Goal: Task Accomplishment & Management: Manage account settings

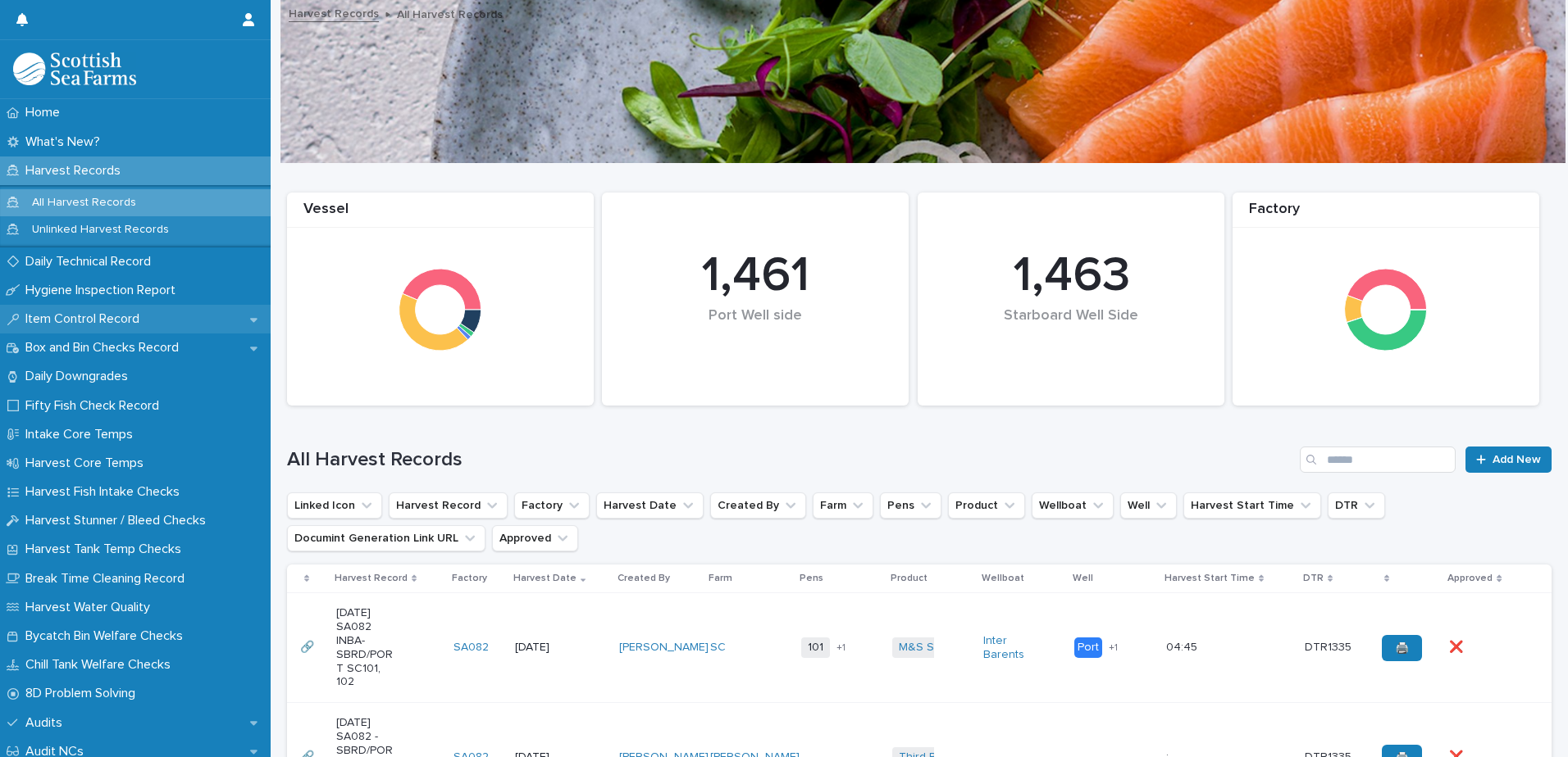
click at [102, 321] on p "Item Control Record" at bounding box center [85, 319] width 134 height 15
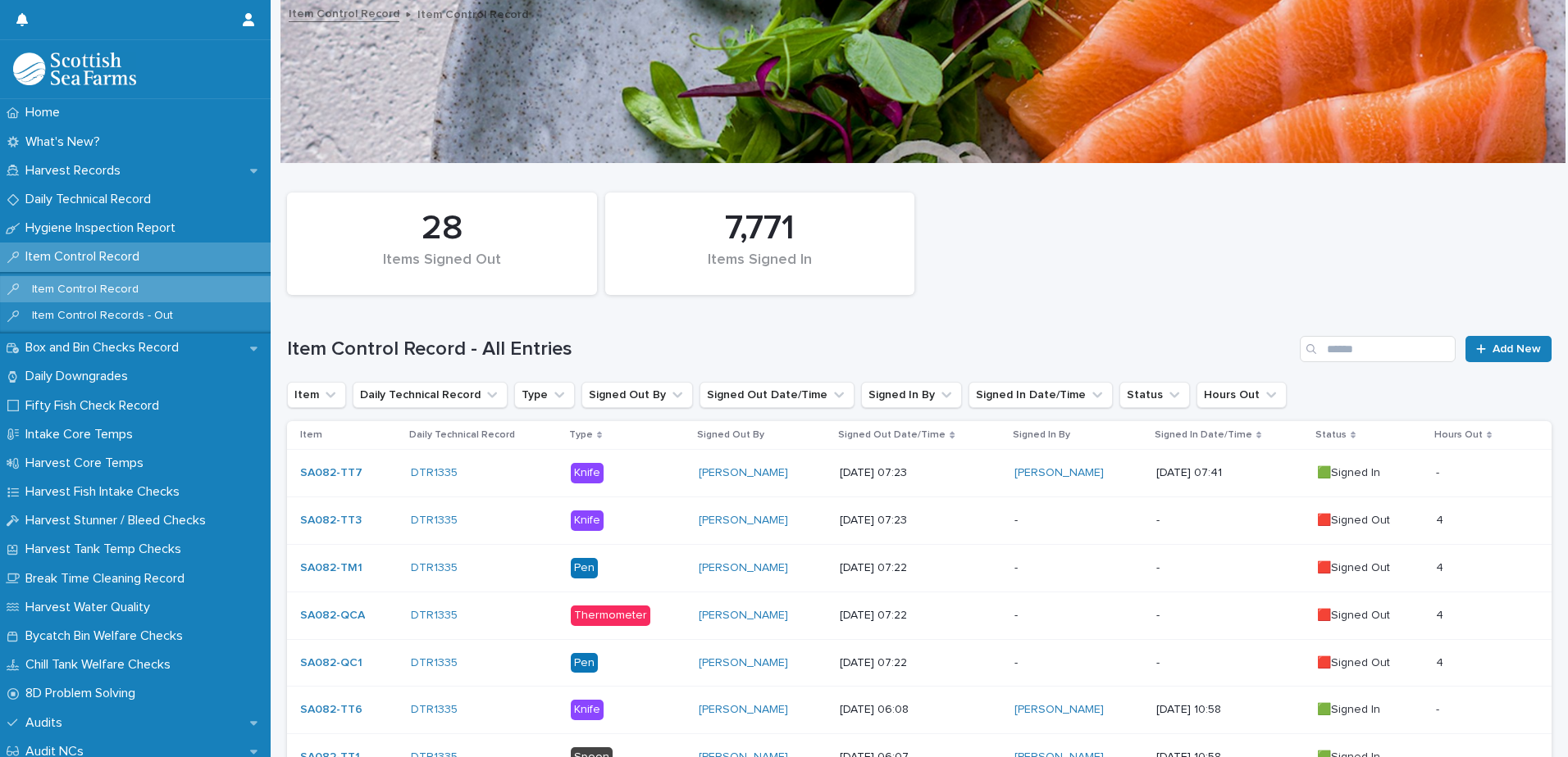
click at [1078, 522] on p "-" at bounding box center [1078, 521] width 128 height 14
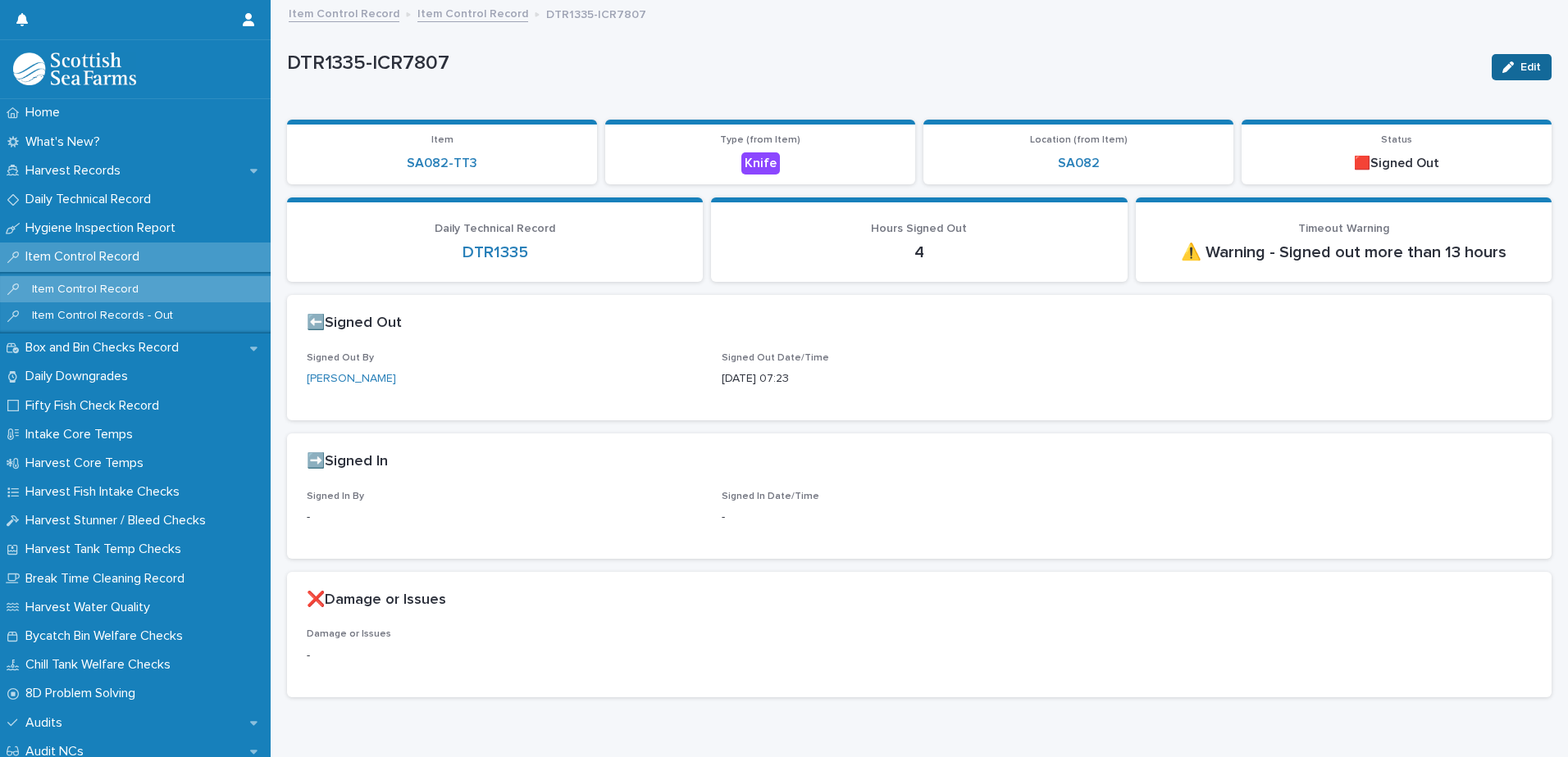
click at [1504, 71] on div "button" at bounding box center [1511, 67] width 18 height 11
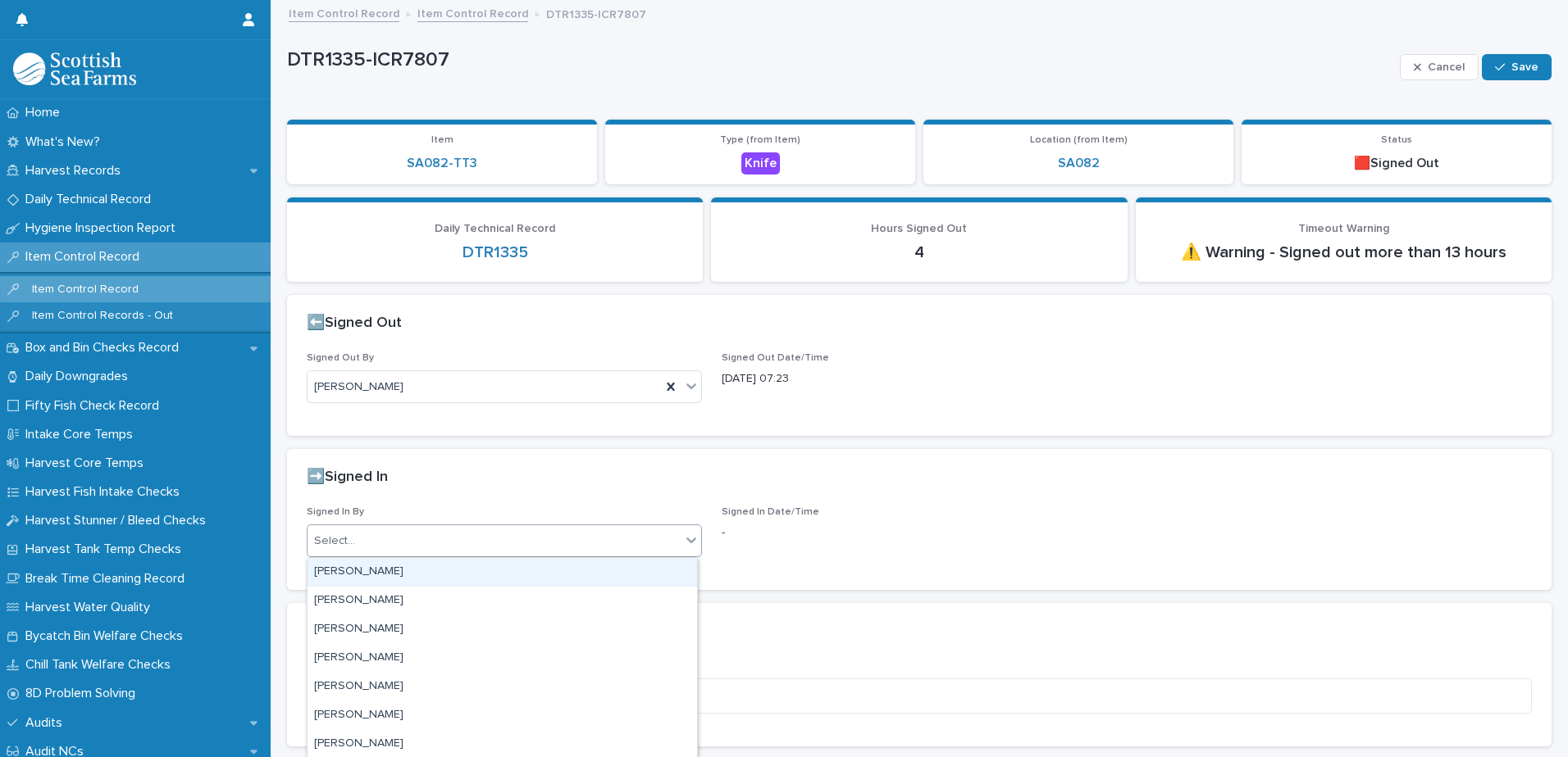
click at [456, 541] on div "Select..." at bounding box center [494, 541] width 373 height 28
type input "****"
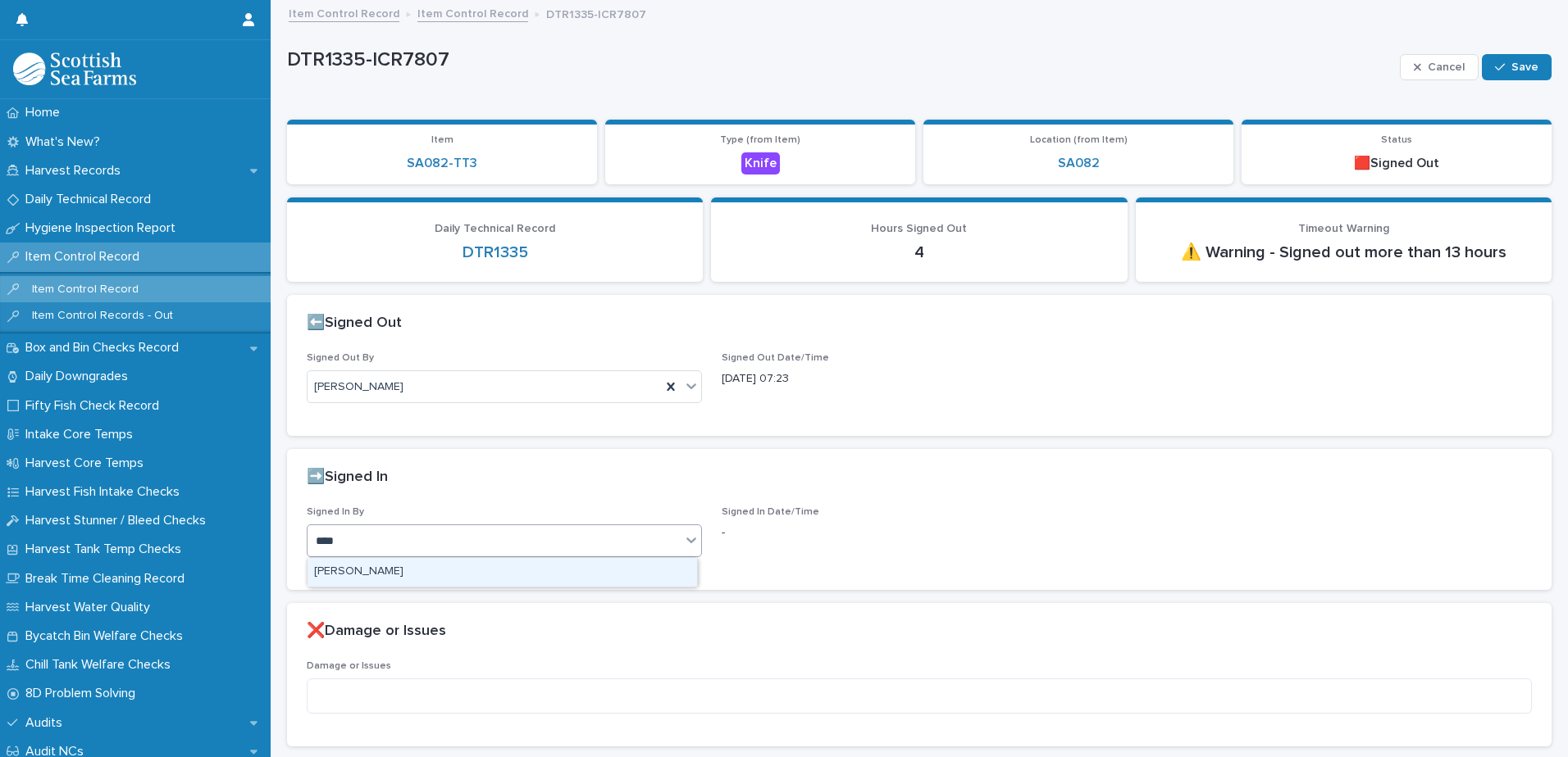
click at [393, 574] on div "[PERSON_NAME]" at bounding box center [502, 572] width 389 height 28
click at [1514, 69] on span "Save" at bounding box center [1524, 67] width 28 height 11
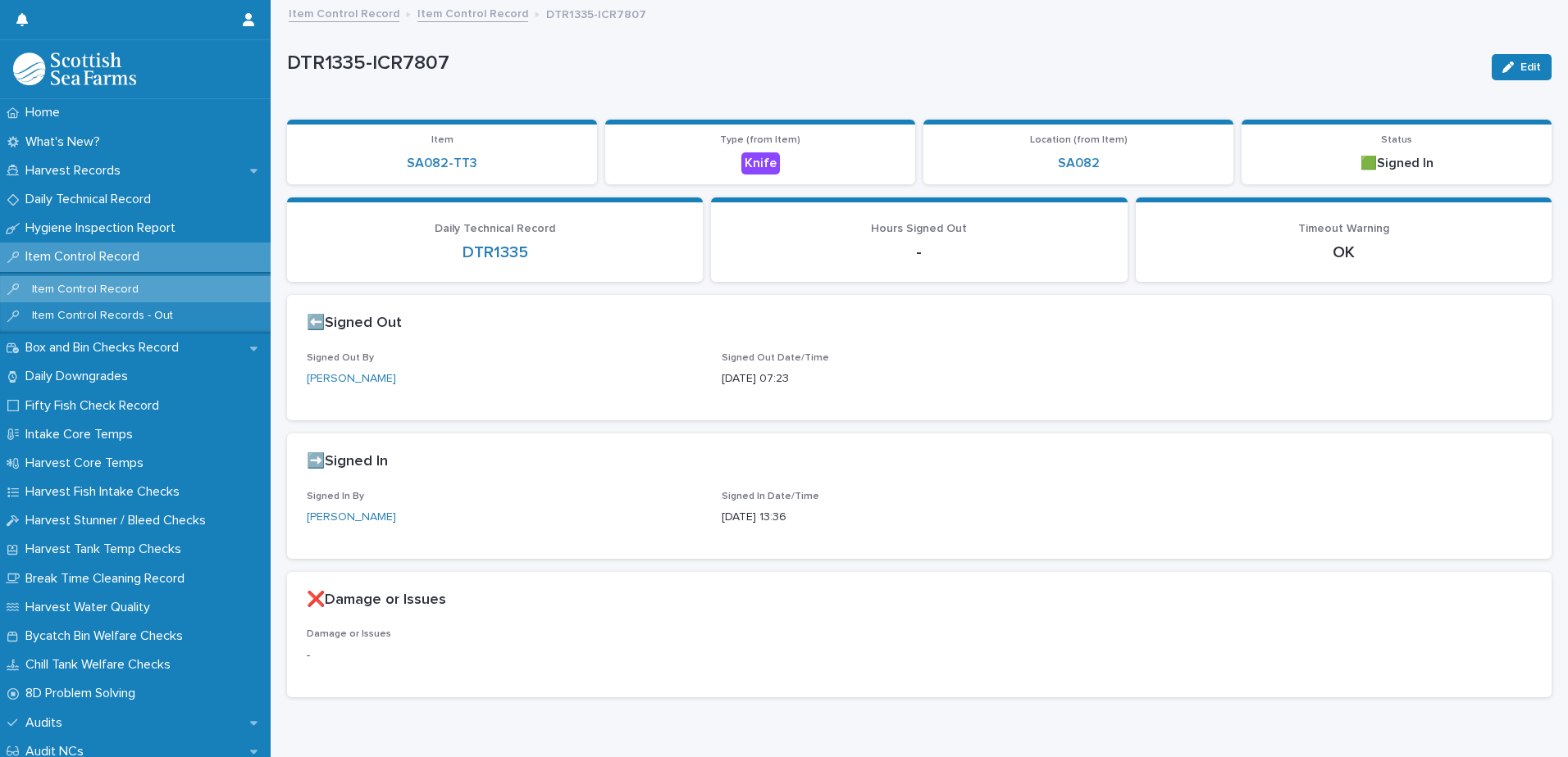
click at [442, 16] on link "Item Control Record" at bounding box center [473, 12] width 111 height 19
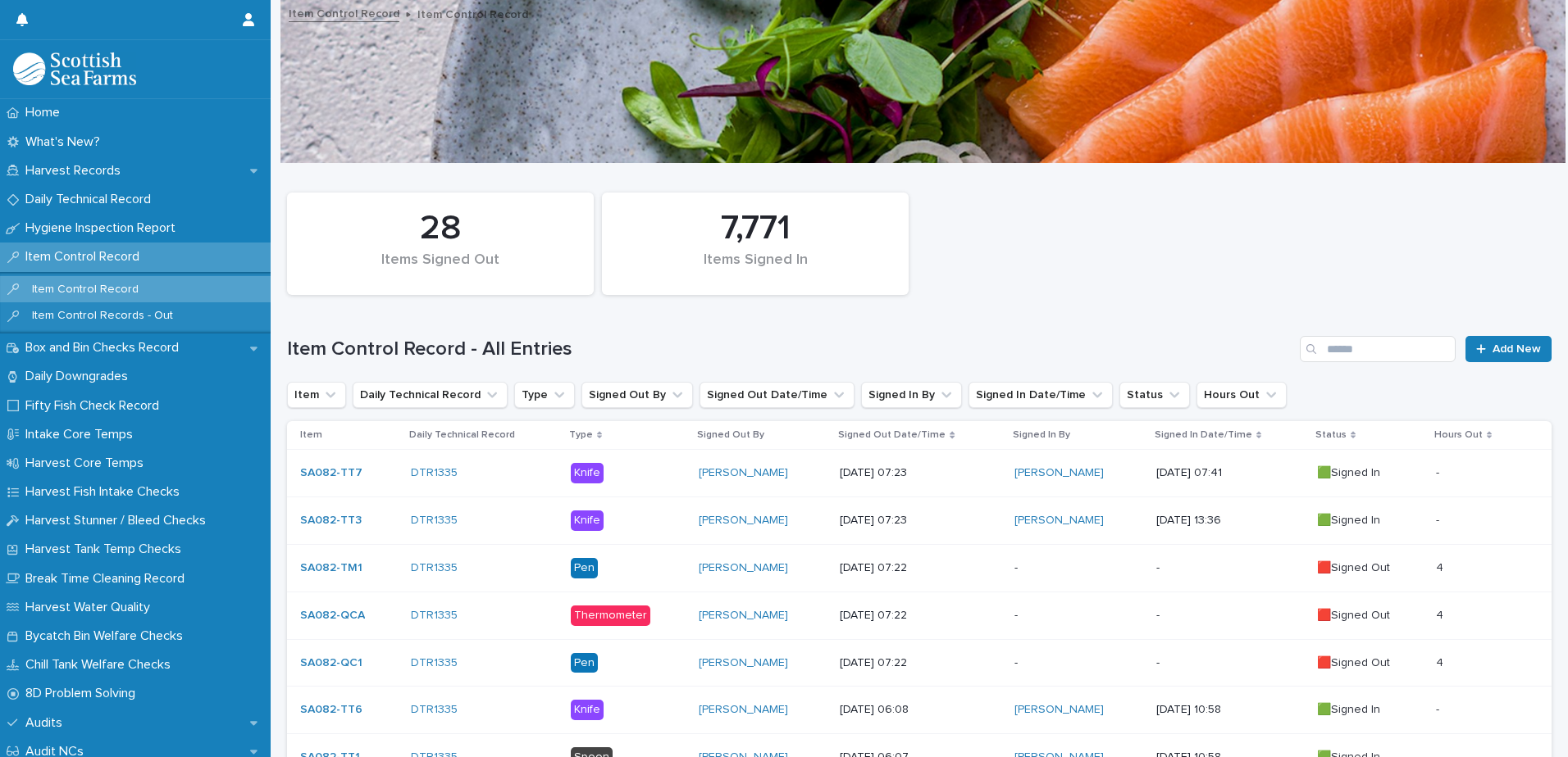
click at [1057, 574] on p "-" at bounding box center [1078, 568] width 128 height 14
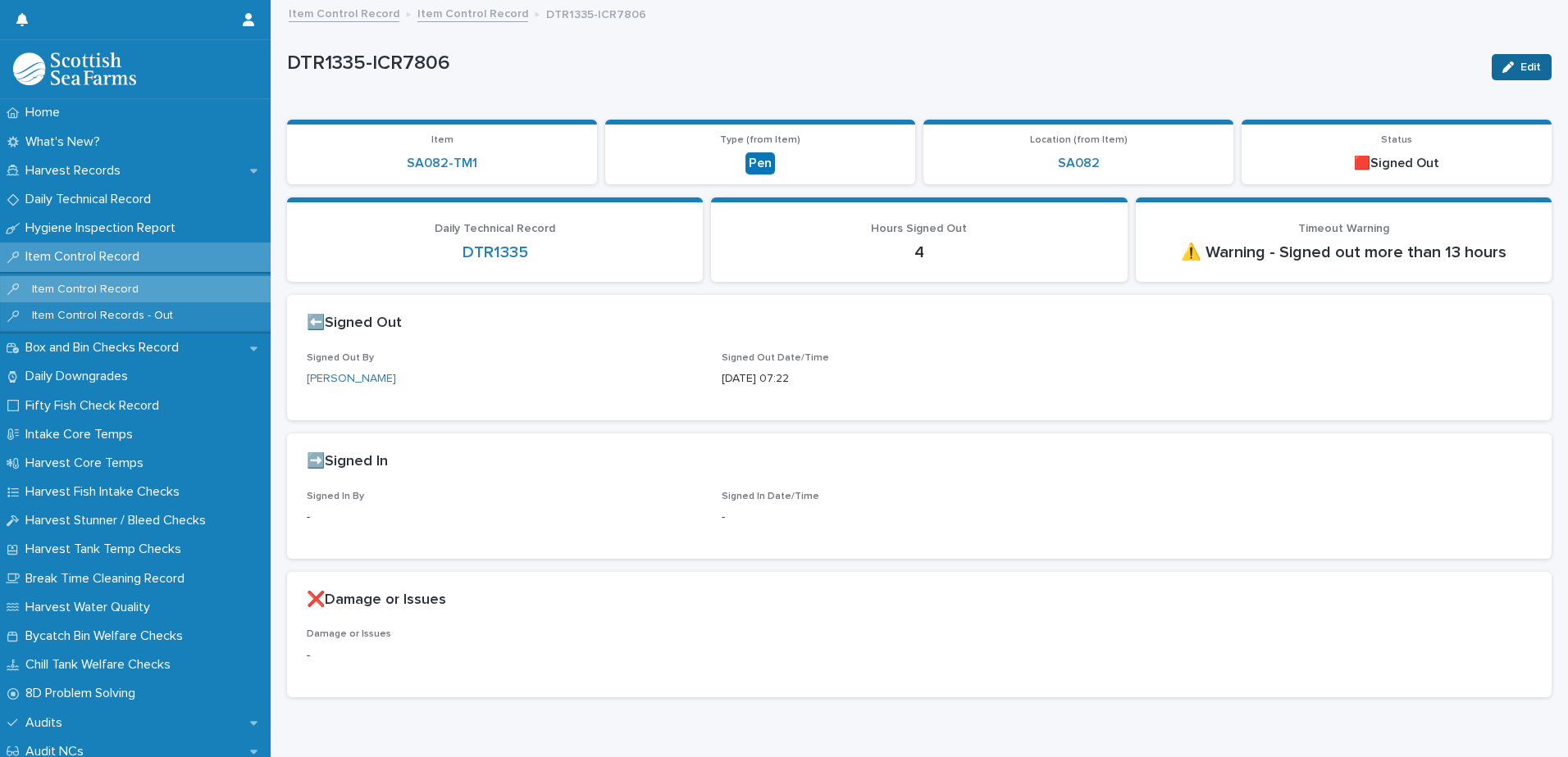
click at [1521, 70] on span "Edit" at bounding box center [1531, 67] width 21 height 11
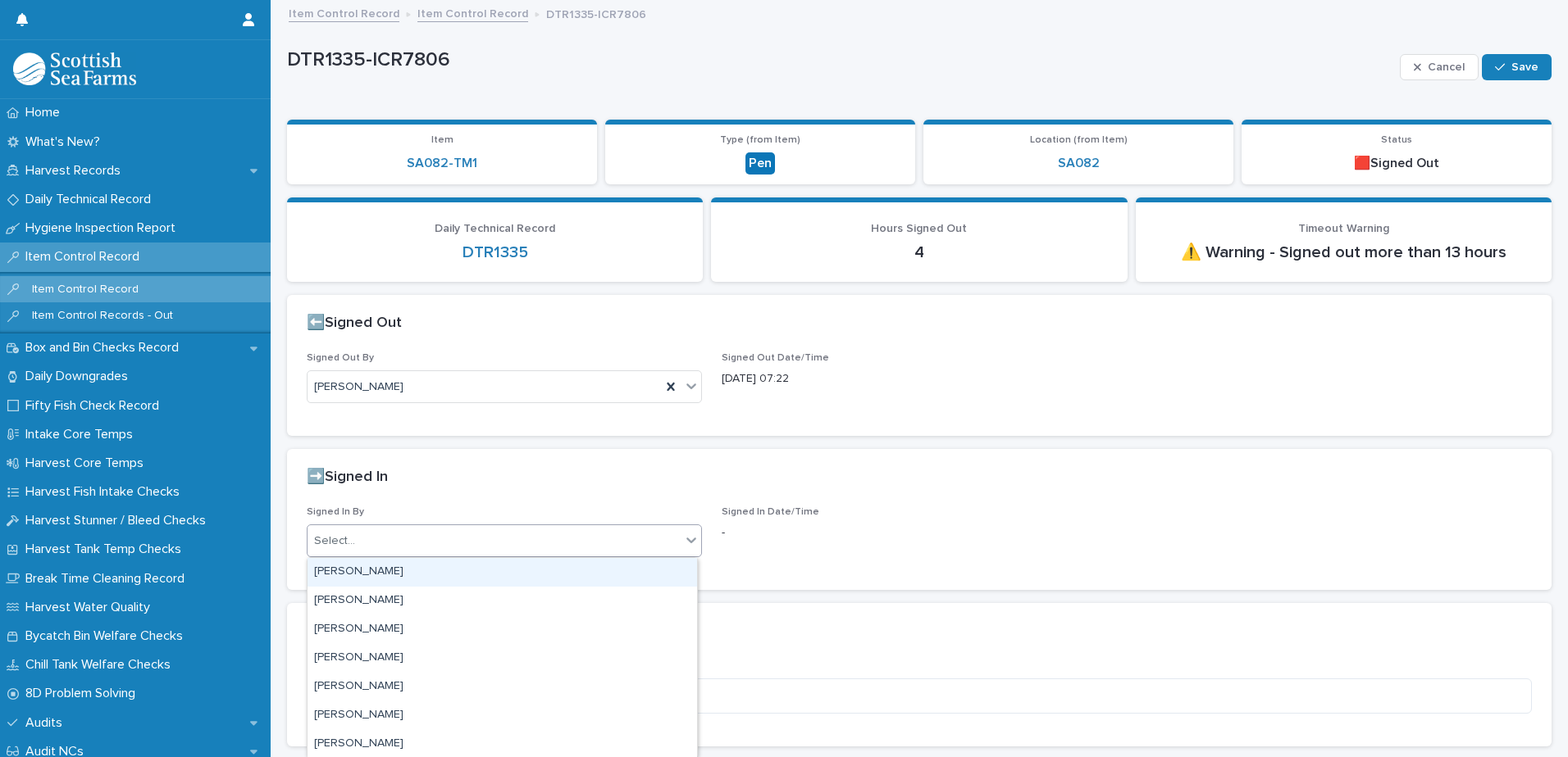
click at [428, 548] on div "Select..." at bounding box center [494, 541] width 373 height 28
type input "****"
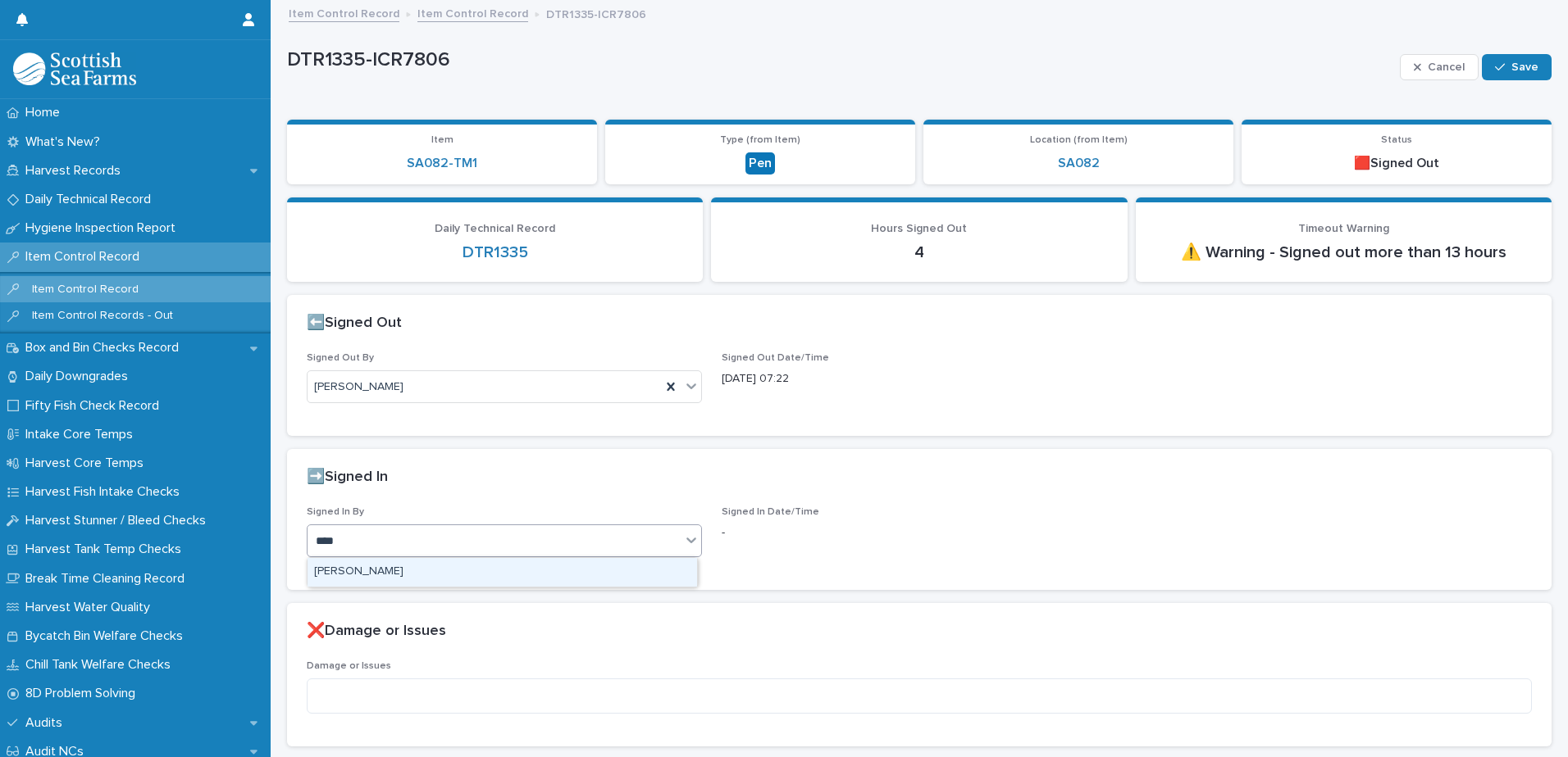
click at [402, 574] on div "[PERSON_NAME]" at bounding box center [502, 572] width 389 height 28
click at [1511, 65] on span "Save" at bounding box center [1524, 67] width 28 height 11
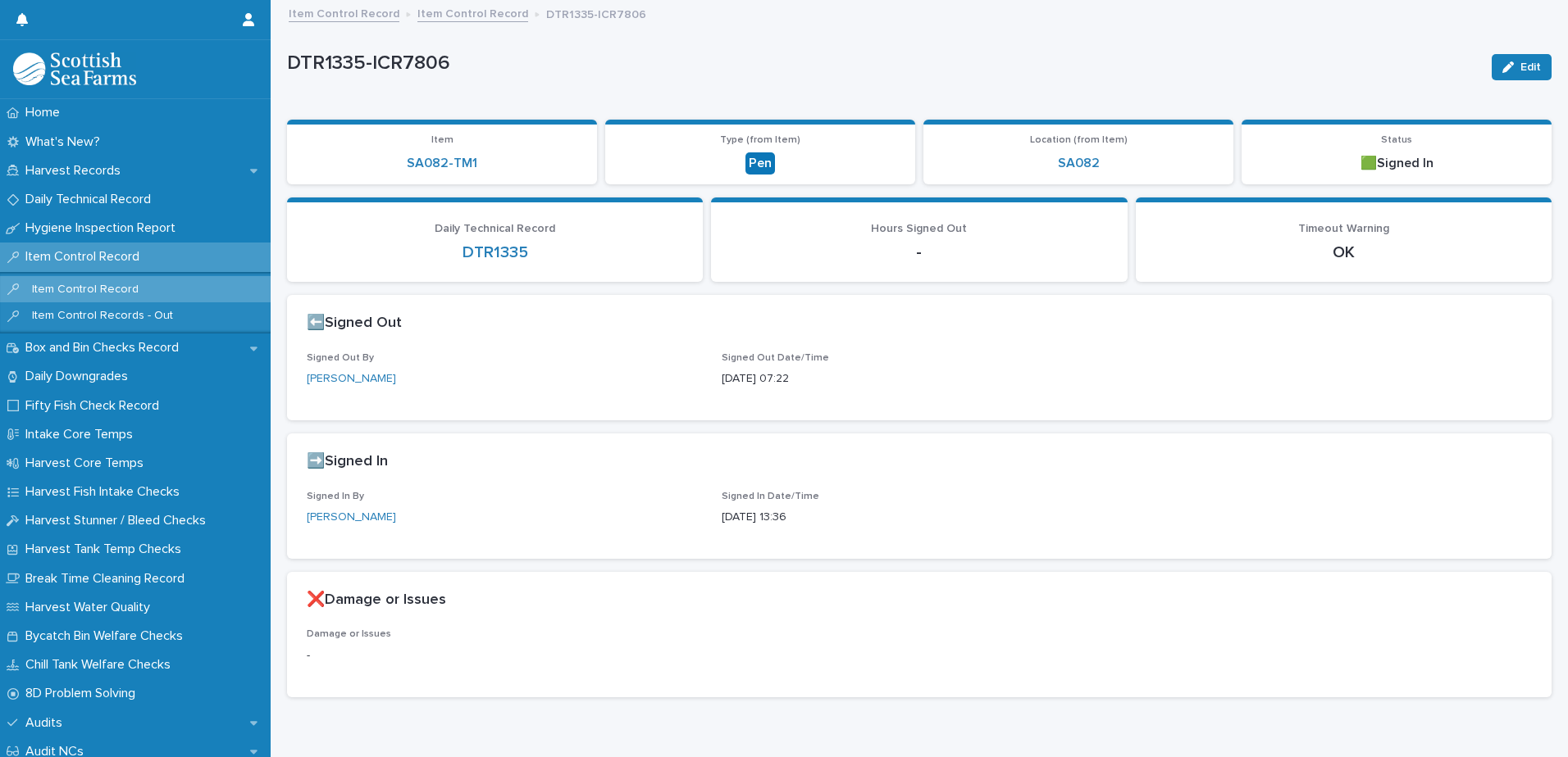
click at [453, 13] on link "Item Control Record" at bounding box center [473, 12] width 111 height 19
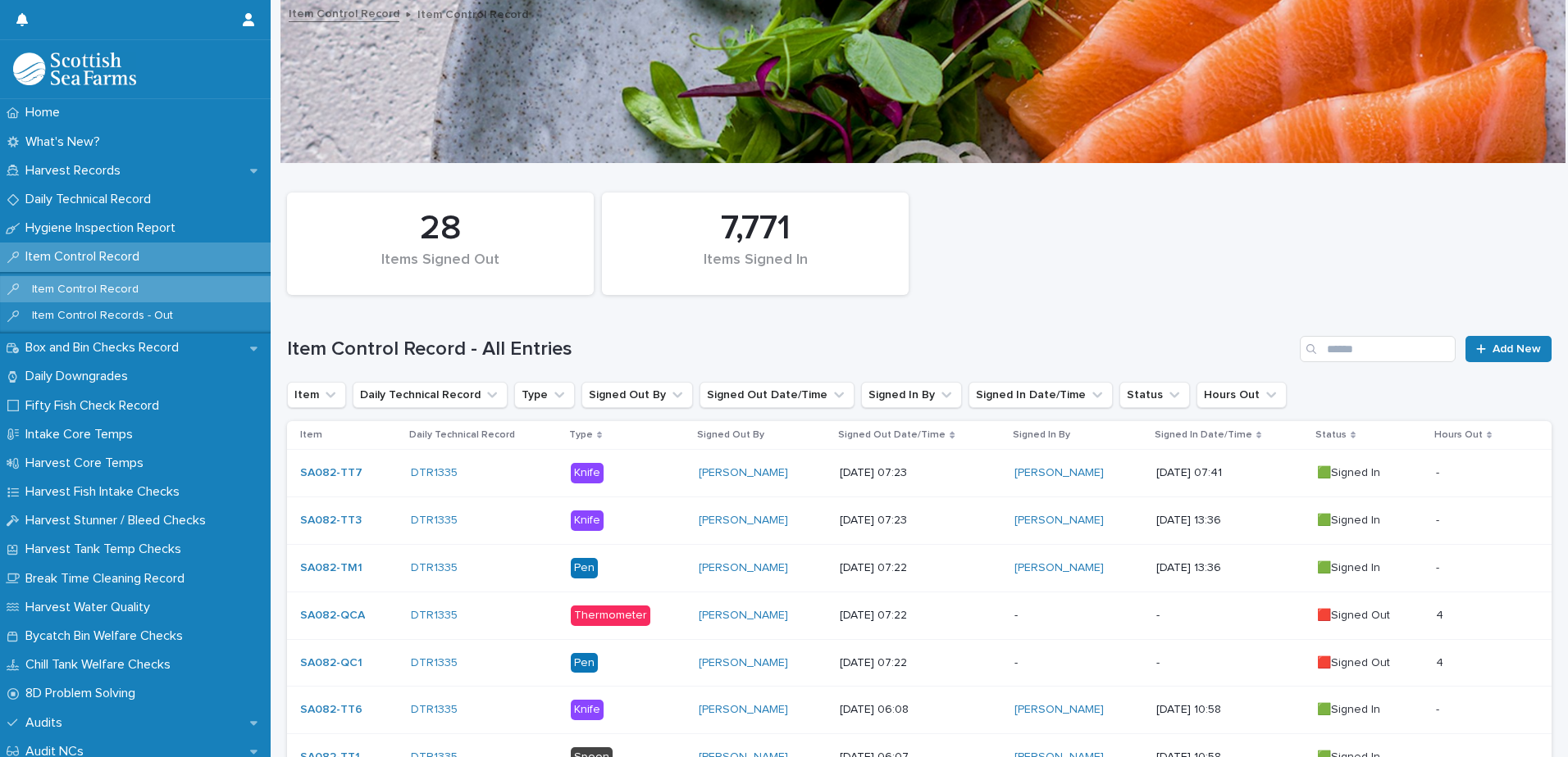
click at [1158, 611] on p "-" at bounding box center [1229, 616] width 147 height 14
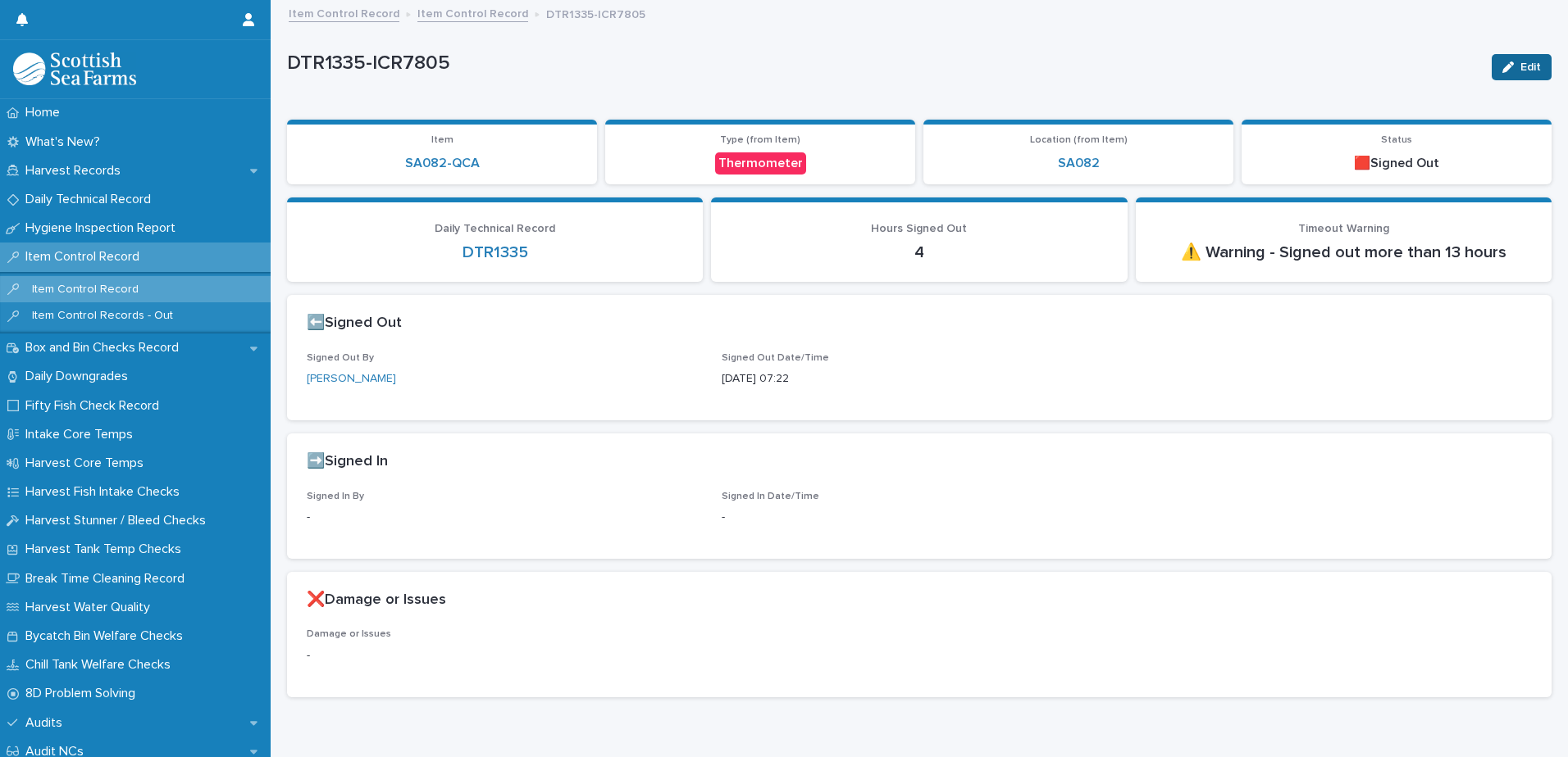
click at [1521, 68] on span "Edit" at bounding box center [1531, 67] width 21 height 11
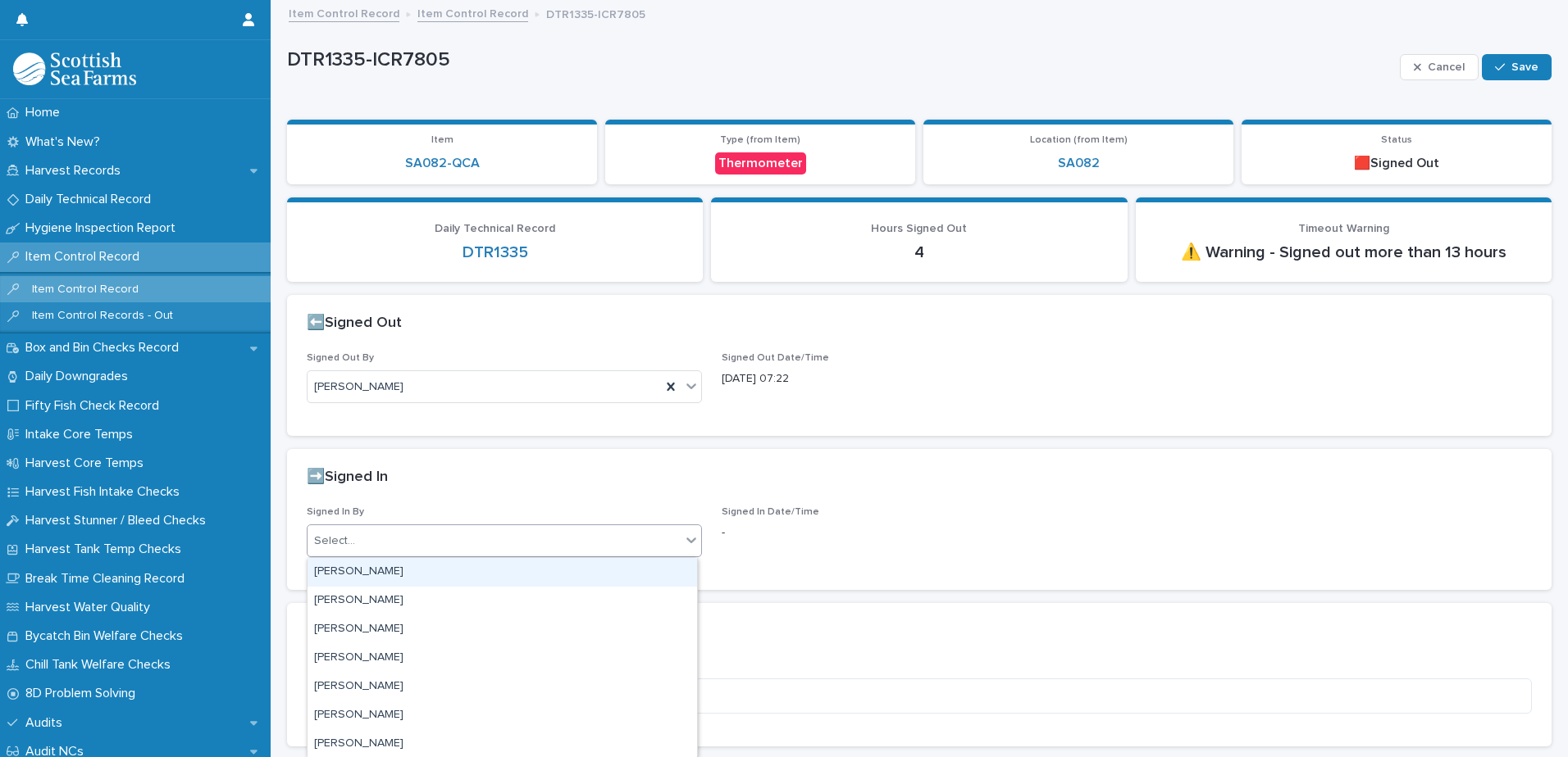
click at [457, 544] on div "Select..." at bounding box center [494, 541] width 373 height 28
type input "****"
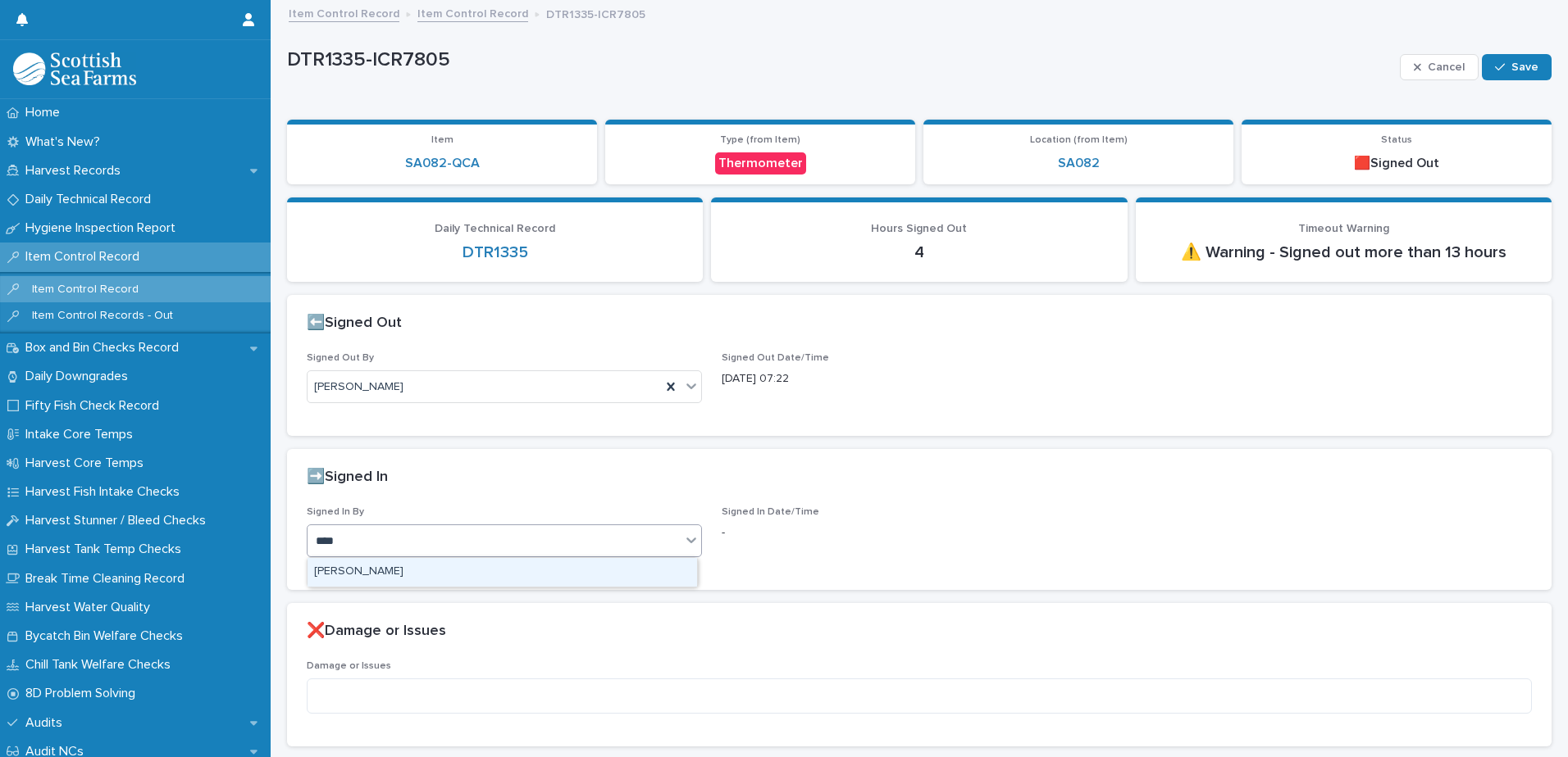
click at [386, 570] on div "[PERSON_NAME]" at bounding box center [502, 572] width 389 height 28
click at [1513, 64] on span "Save" at bounding box center [1524, 67] width 28 height 11
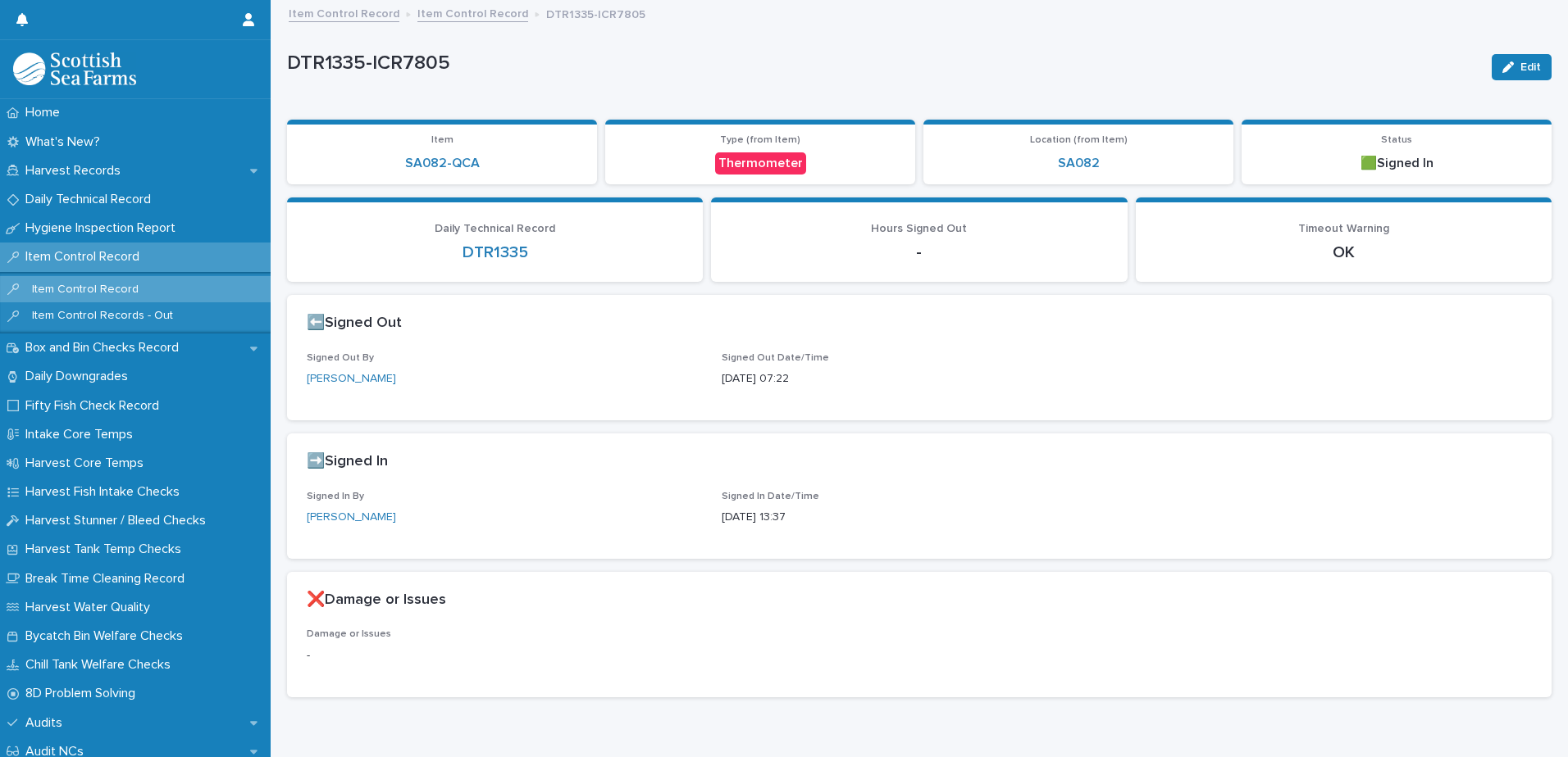
click at [458, 14] on link "Item Control Record" at bounding box center [473, 12] width 111 height 19
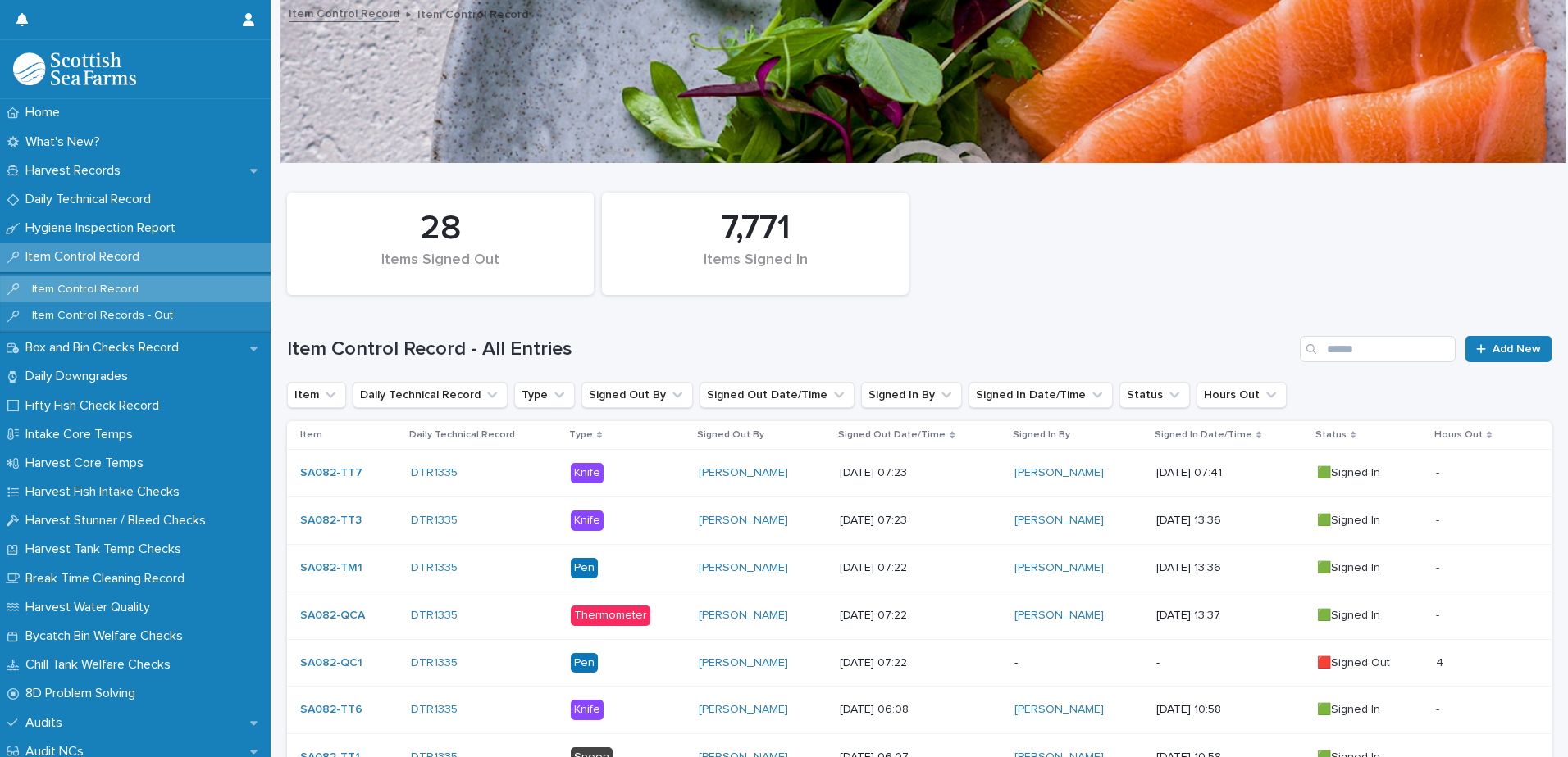
click at [1159, 662] on p "-" at bounding box center [1229, 663] width 147 height 14
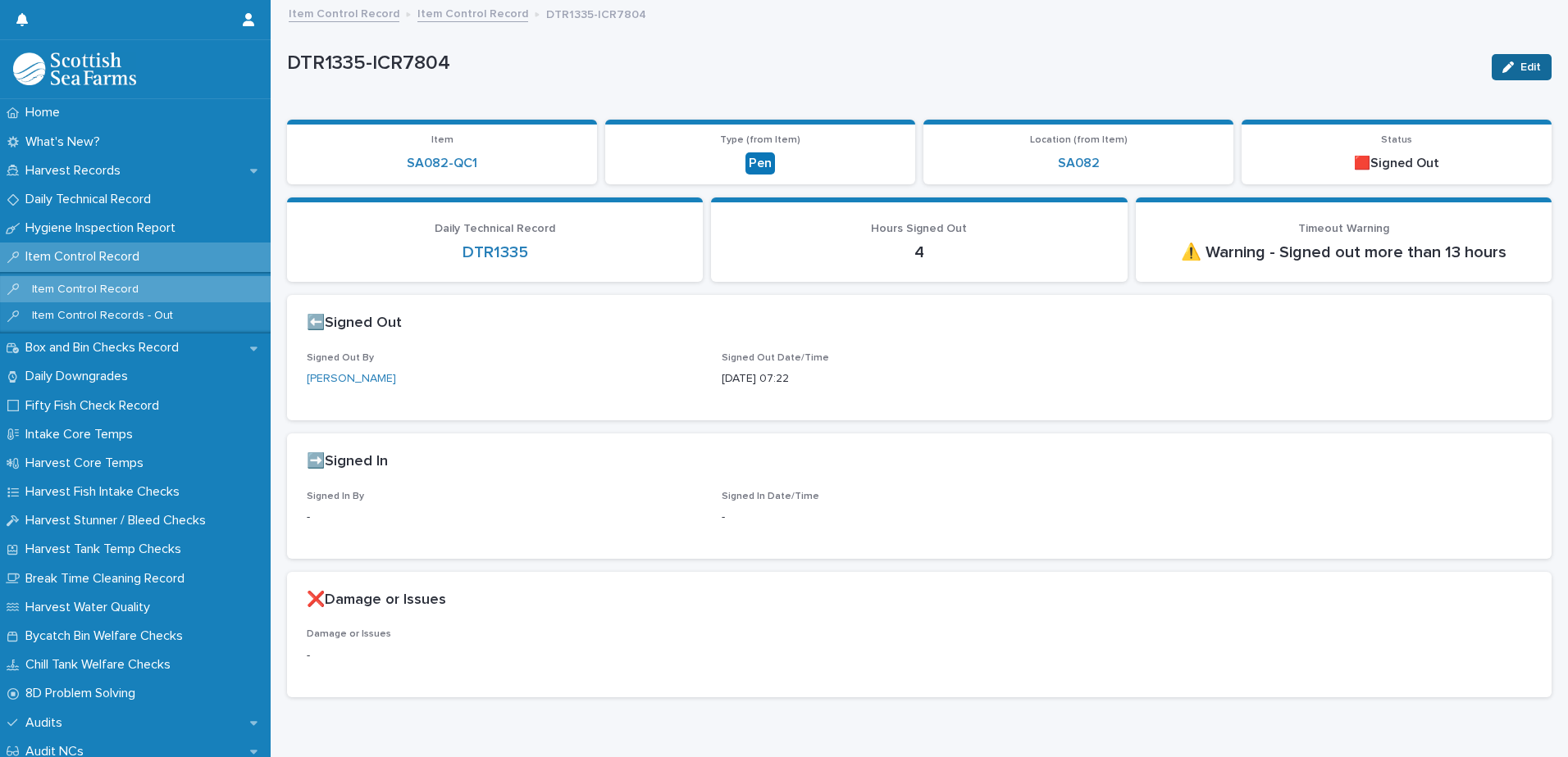
click at [1504, 72] on div "button" at bounding box center [1511, 67] width 18 height 11
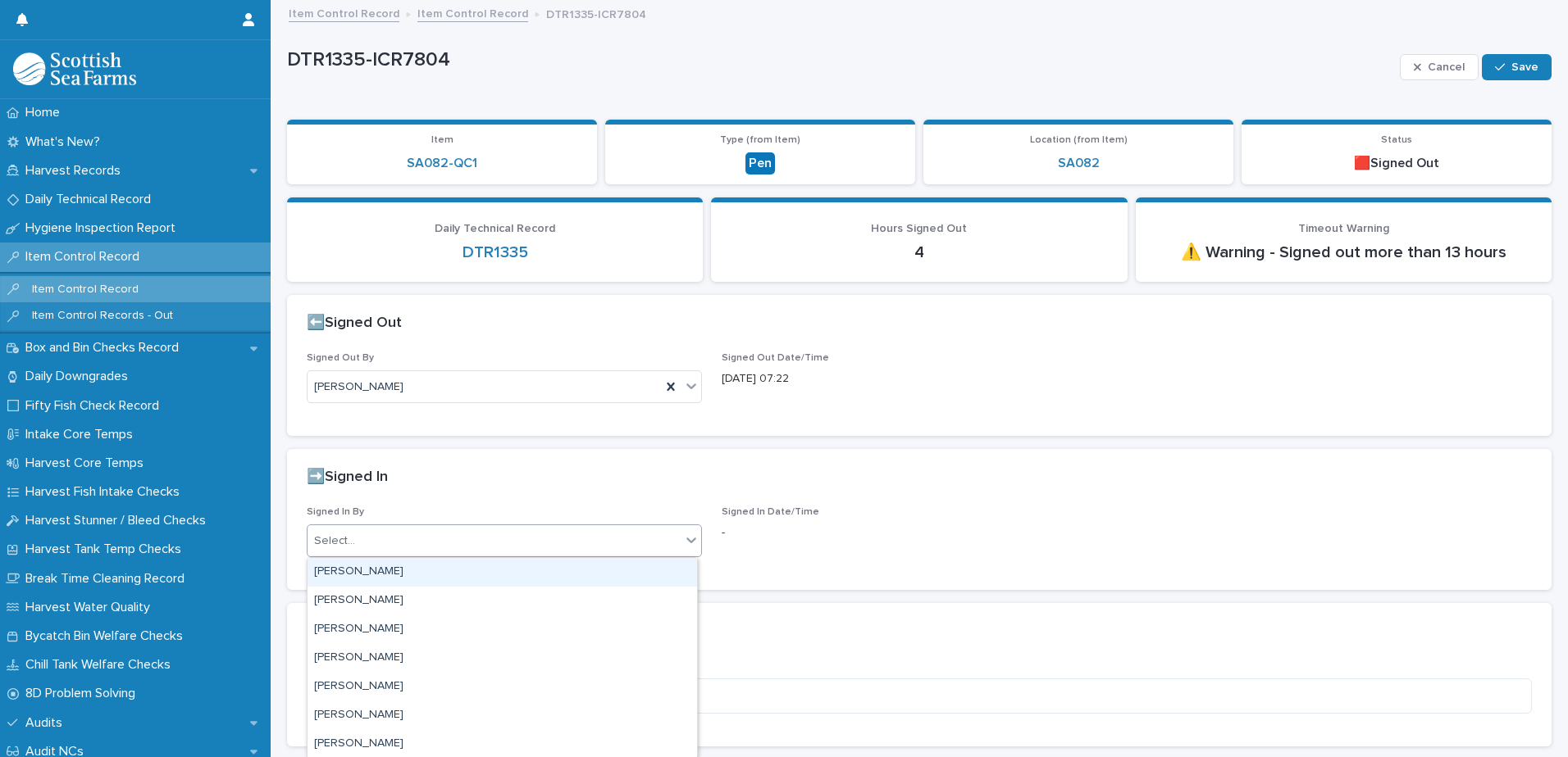
click at [460, 538] on div "Select..." at bounding box center [494, 541] width 373 height 28
type input "****"
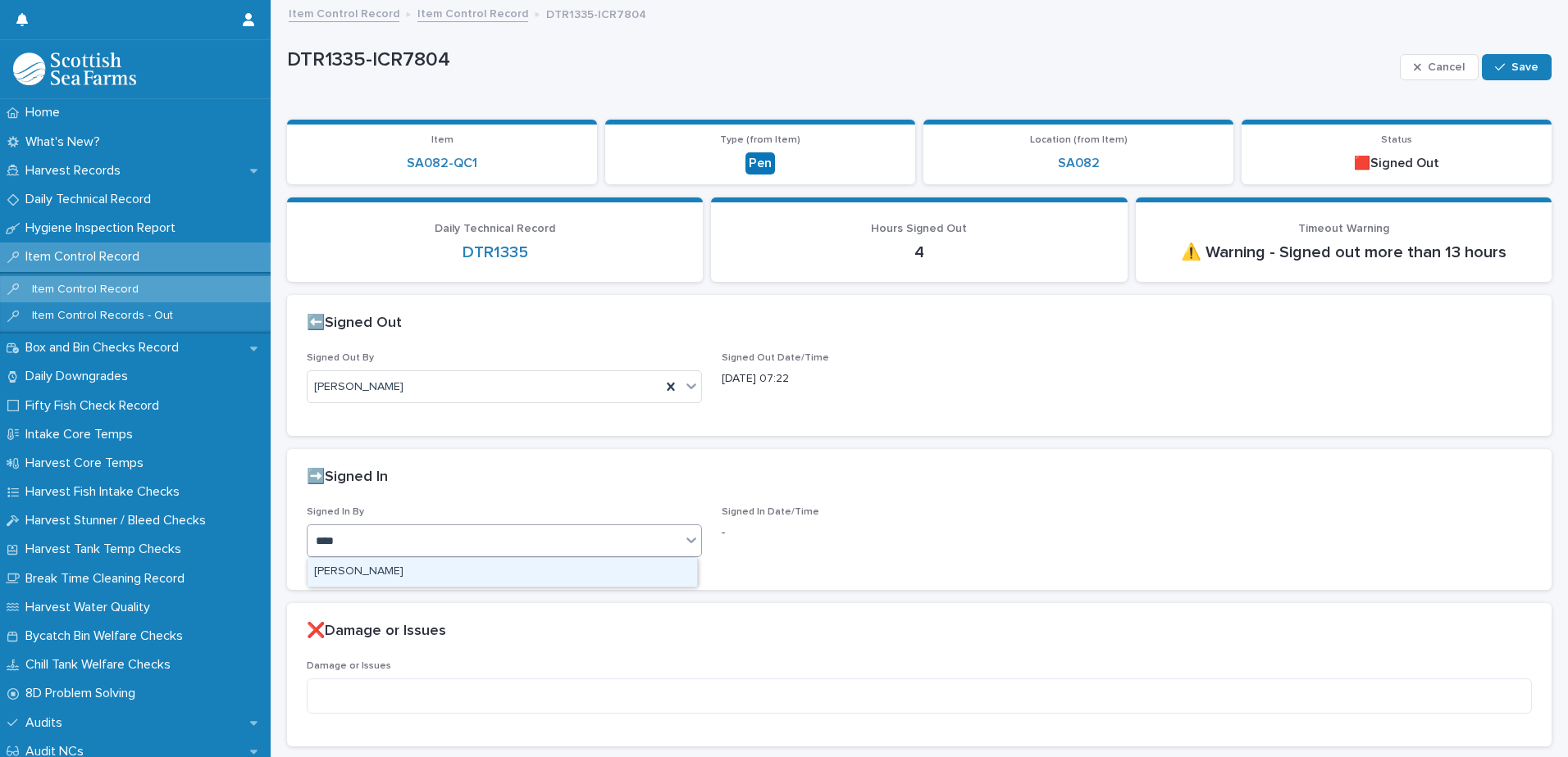
click at [438, 581] on div "[PERSON_NAME]" at bounding box center [502, 572] width 389 height 28
click at [1511, 69] on span "Save" at bounding box center [1524, 67] width 28 height 11
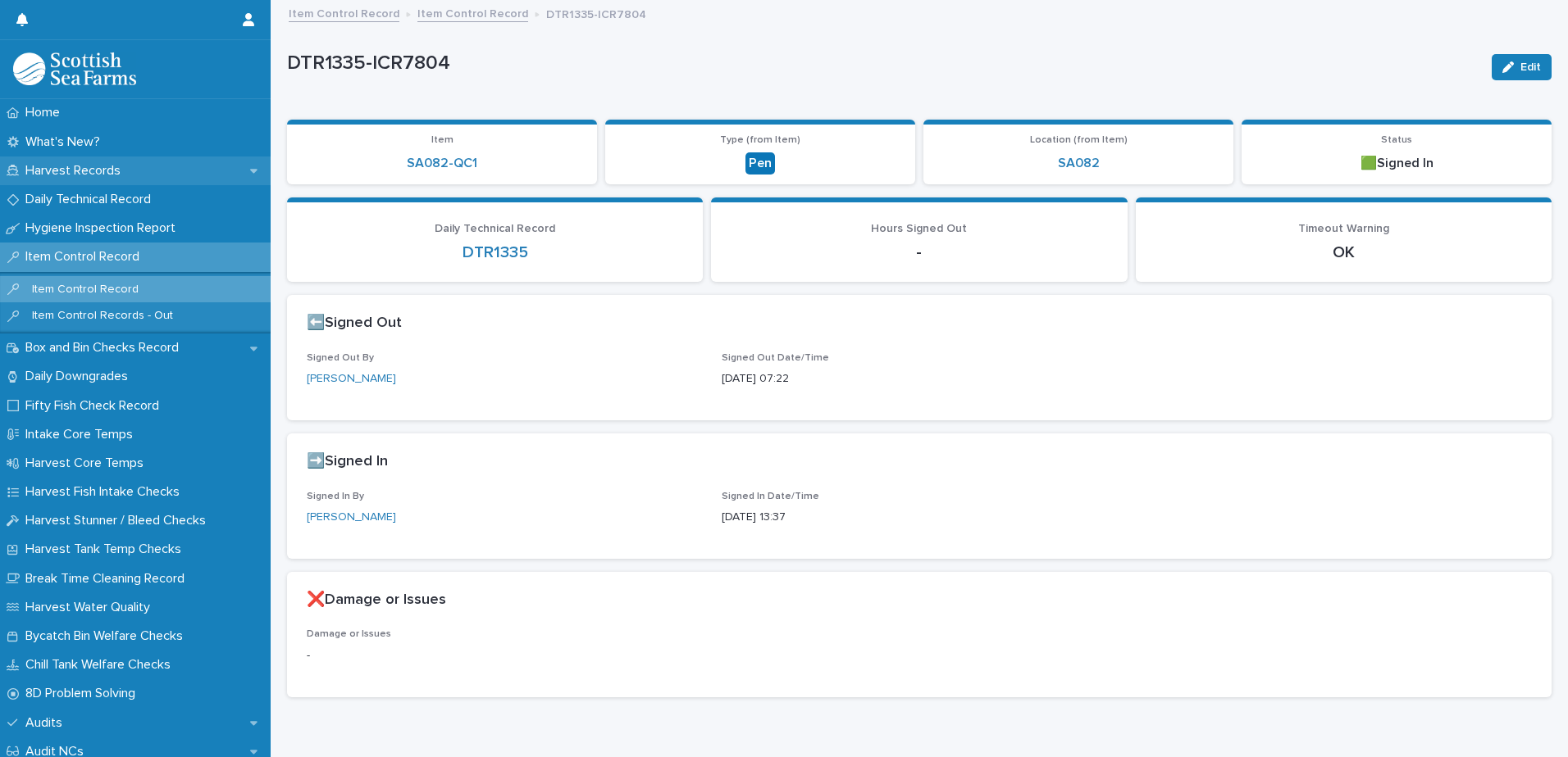
click at [84, 178] on div "Harvest Records" at bounding box center [135, 171] width 271 height 28
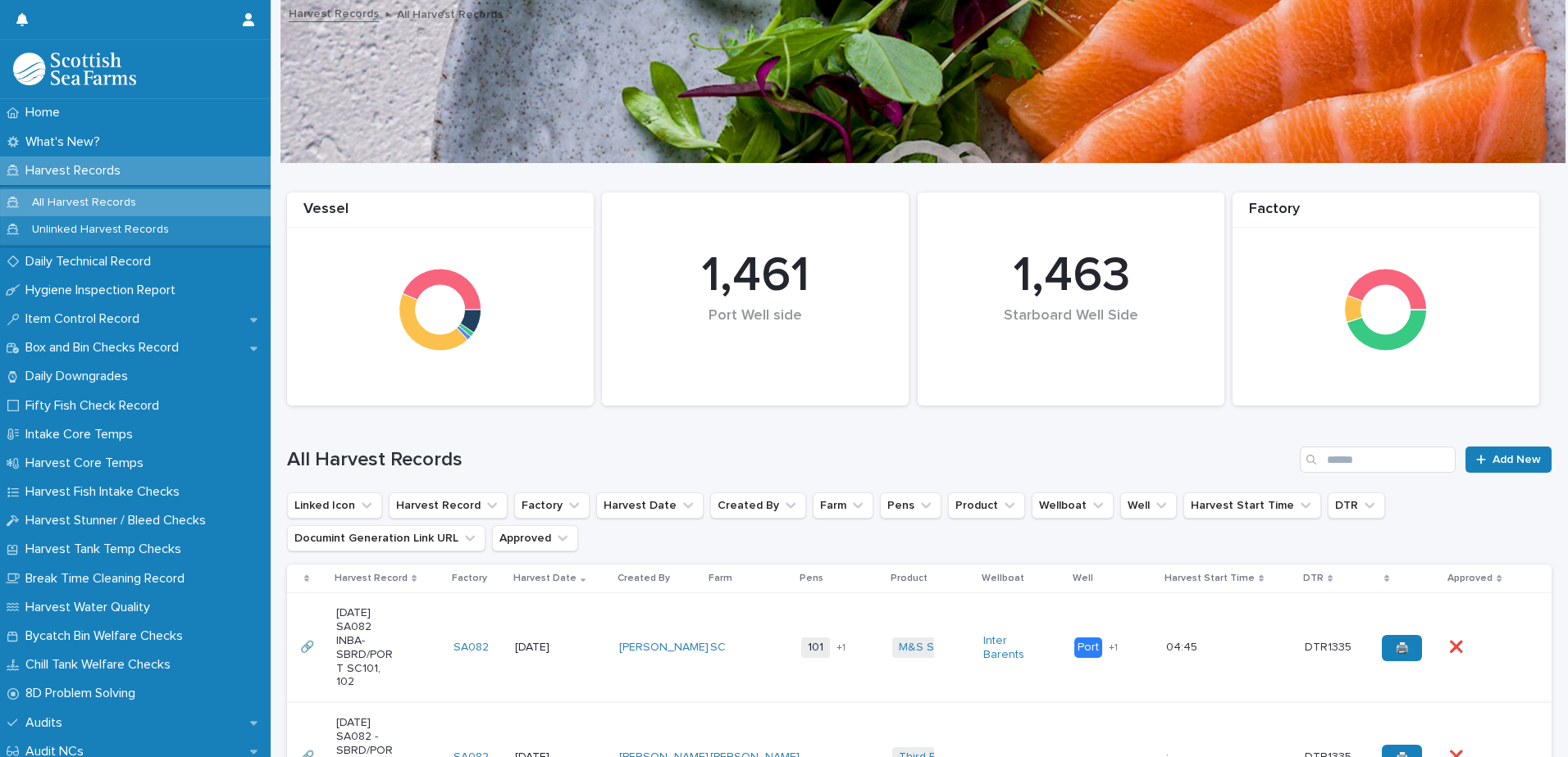
scroll to position [328, 0]
